Goal: Information Seeking & Learning: Learn about a topic

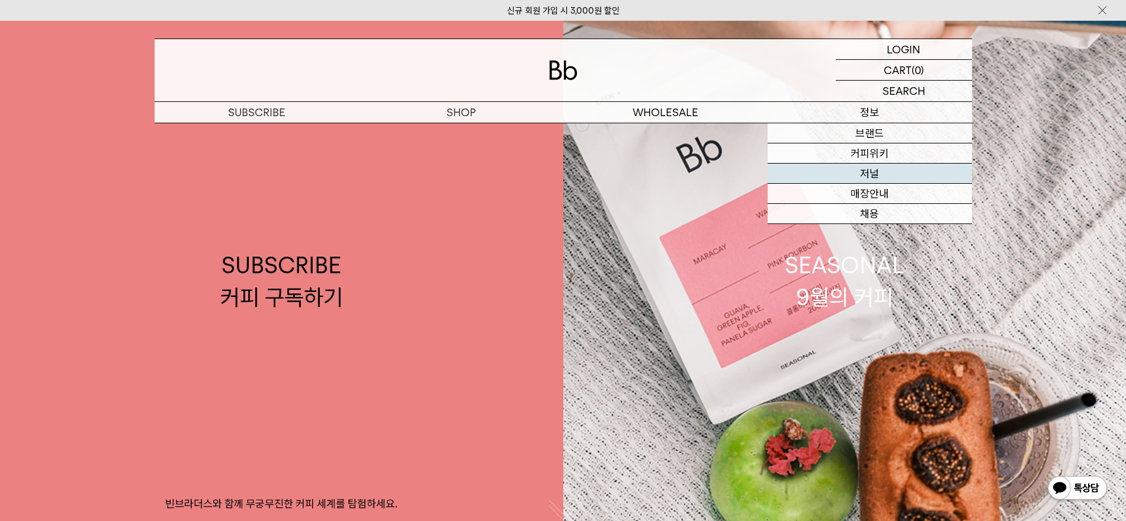
click at [885, 171] on link "저널" at bounding box center [870, 173] width 204 height 20
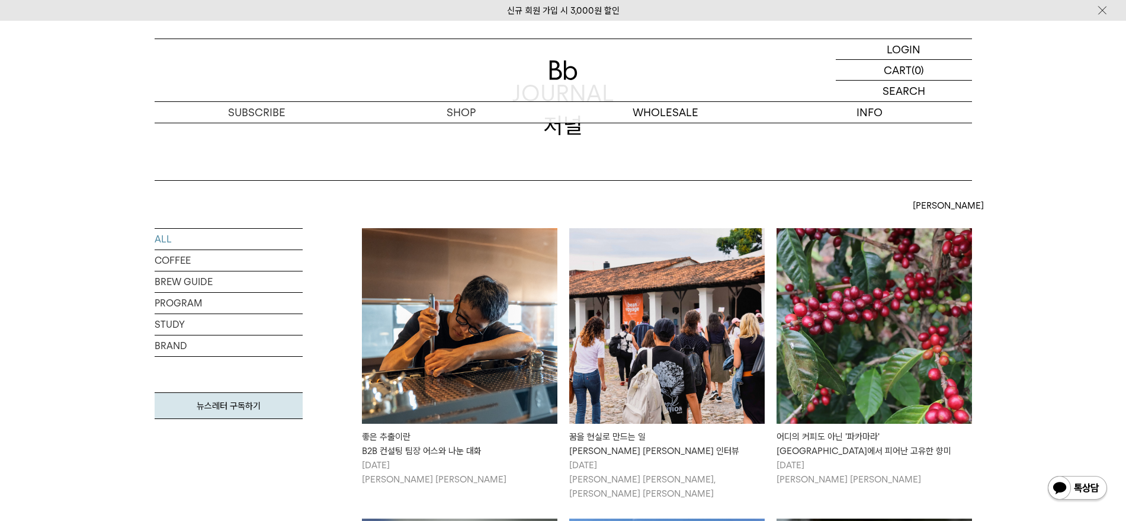
scroll to position [148, 0]
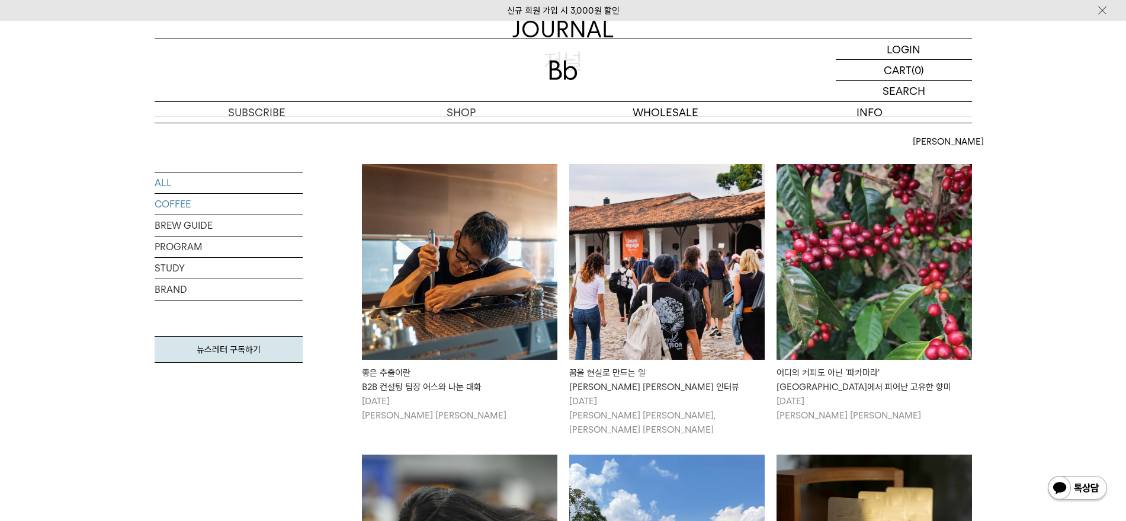
click at [195, 203] on link "COFFEE" at bounding box center [229, 204] width 148 height 21
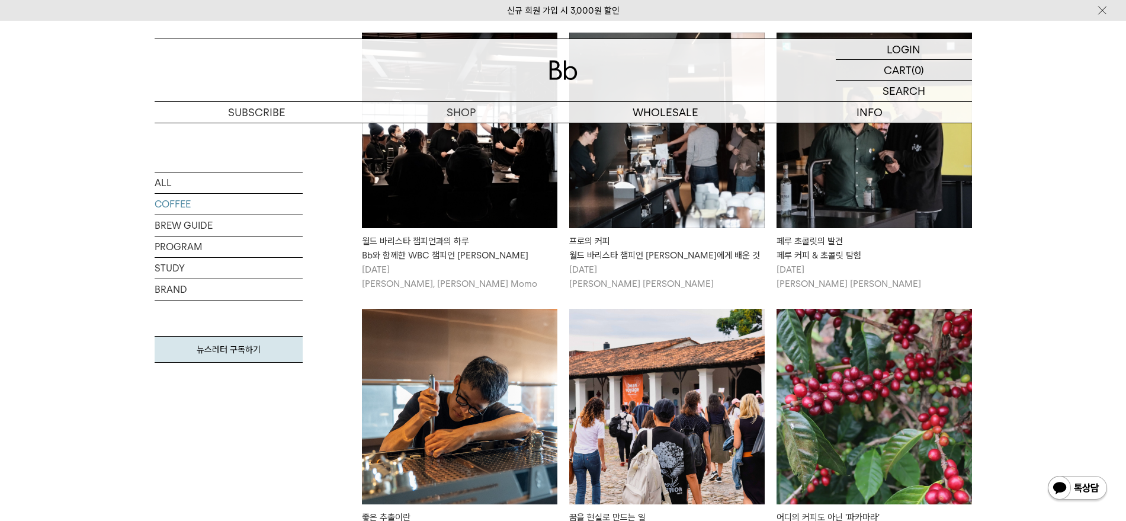
scroll to position [370, 0]
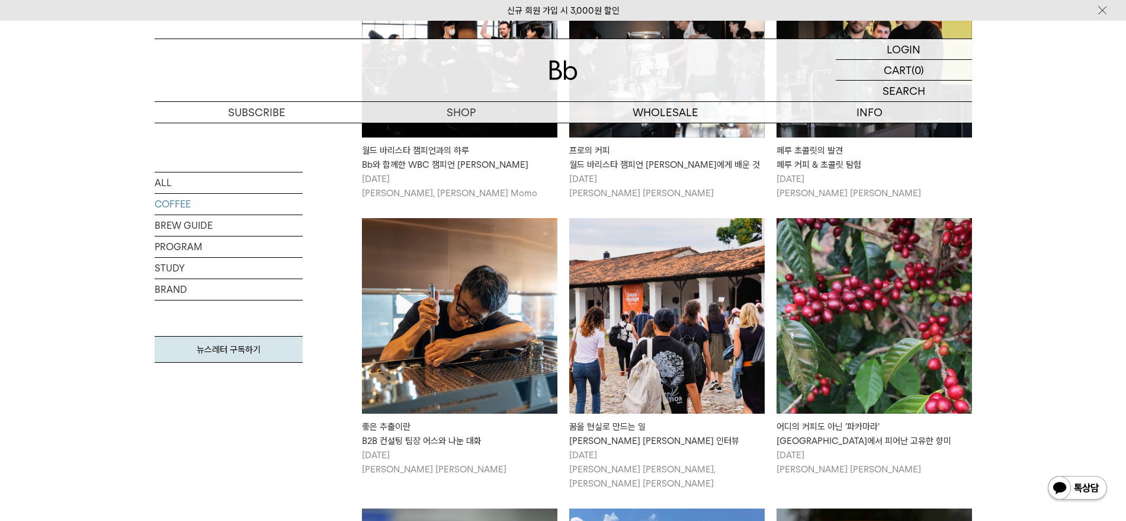
click at [512, 333] on img at bounding box center [459, 315] width 195 height 195
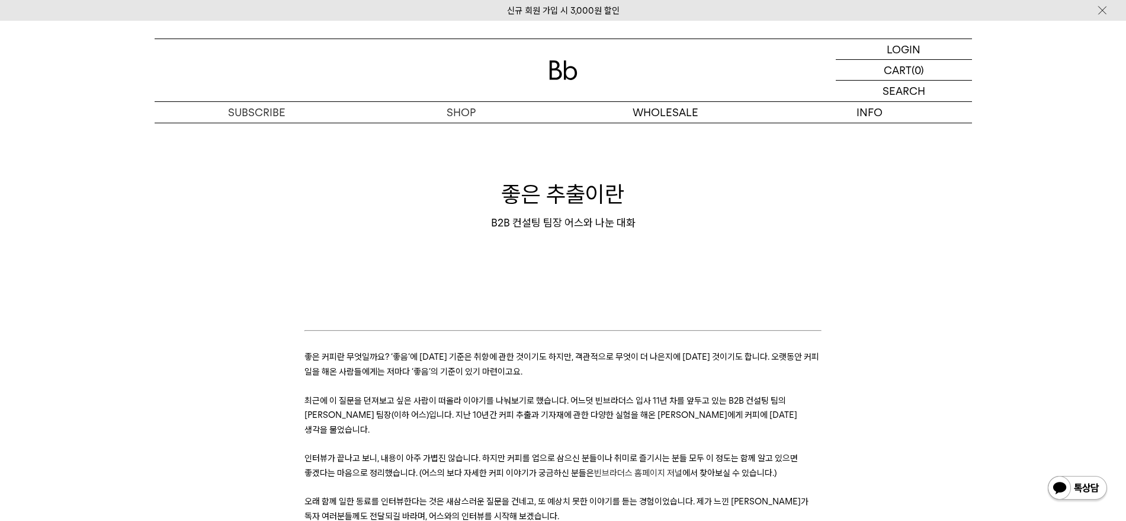
drag, startPoint x: 640, startPoint y: 213, endPoint x: 632, endPoint y: 207, distance: 10.5
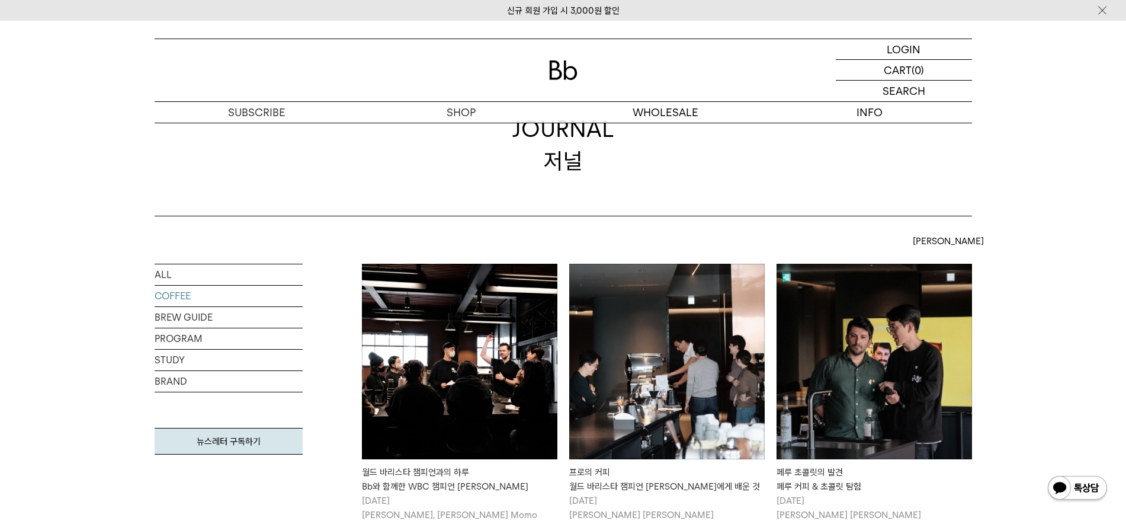
scroll to position [74, 0]
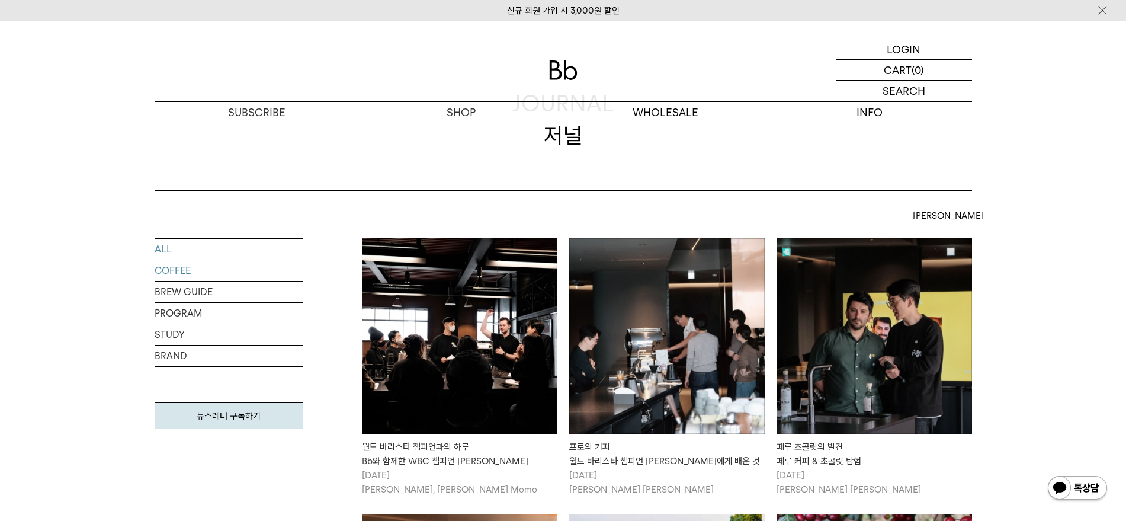
click at [229, 242] on link "ALL" at bounding box center [229, 249] width 148 height 21
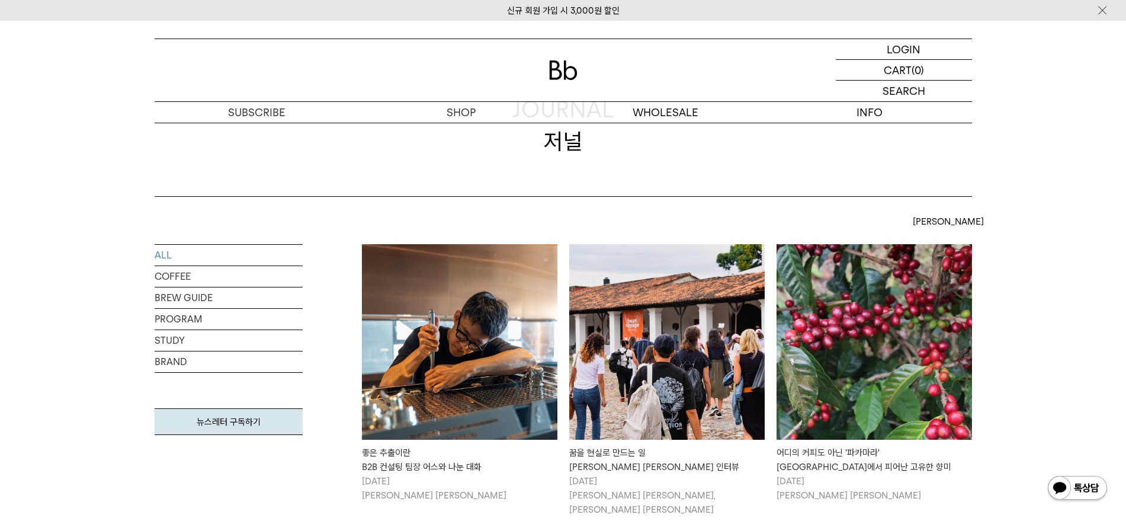
scroll to position [148, 0]
